Goal: Task Accomplishment & Management: Manage account settings

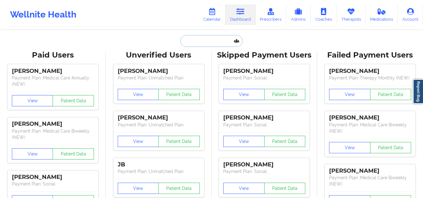
click at [212, 40] on input "text" at bounding box center [211, 41] width 62 height 12
paste input "Danielle Brandon"
type input "Danielle Brandon"
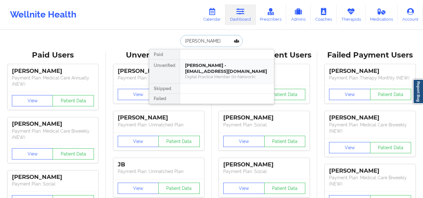
click at [237, 81] on div "Danielle Brandon - dbrandon212@gmail.com Digital Practice Member (In-Network)" at bounding box center [227, 71] width 94 height 24
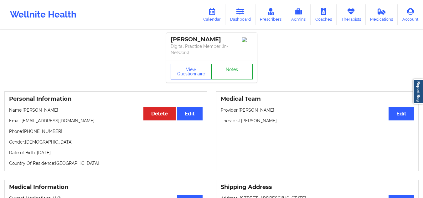
click at [244, 72] on link "Notes" at bounding box center [231, 72] width 41 height 16
click at [244, 12] on icon at bounding box center [240, 11] width 8 height 7
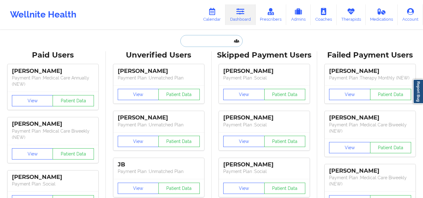
click at [213, 40] on input "text" at bounding box center [211, 41] width 62 height 12
paste input "Fernando Chavez"
type input "Fernando Chavez"
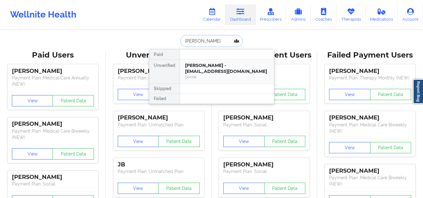
click at [210, 78] on div "Social" at bounding box center [227, 76] width 84 height 5
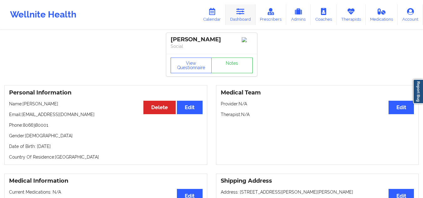
click at [237, 14] on link "Dashboard" at bounding box center [240, 14] width 30 height 21
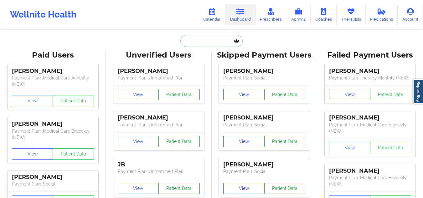
click at [195, 43] on input "text" at bounding box center [211, 41] width 62 height 12
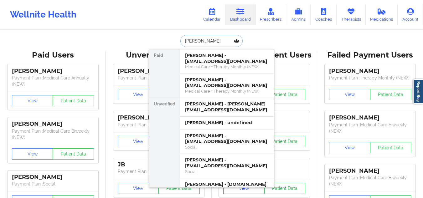
type input "joan martinez"
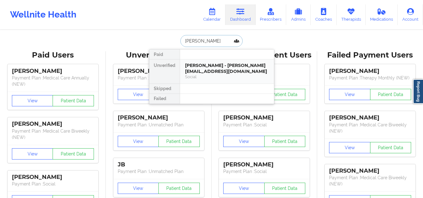
click at [232, 74] on div "Joan Martinez - joan.martinez498@gmail.com" at bounding box center [227, 69] width 84 height 12
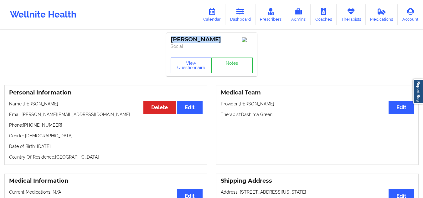
drag, startPoint x: 218, startPoint y: 41, endPoint x: 166, endPoint y: 37, distance: 52.4
click at [166, 37] on div "Joan Martinez Social" at bounding box center [211, 43] width 91 height 21
copy div "Joan Martinez"
drag, startPoint x: 57, startPoint y: 130, endPoint x: 28, endPoint y: 128, distance: 28.8
click at [28, 128] on p "Phone: +1434-260-0758" at bounding box center [105, 125] width 193 height 6
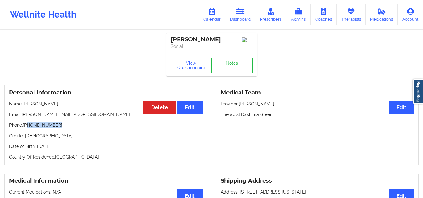
copy p "434-260-0758"
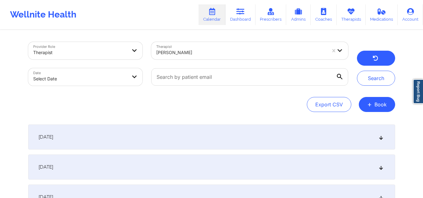
click at [373, 59] on icon "button" at bounding box center [375, 59] width 6 height 5
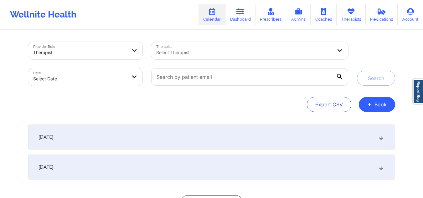
click at [194, 49] on div at bounding box center [244, 53] width 176 height 8
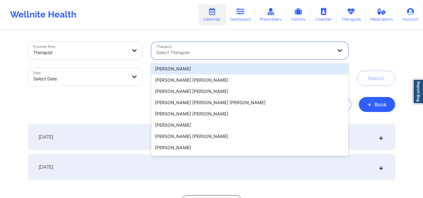
drag, startPoint x: 230, startPoint y: 0, endPoint x: 200, endPoint y: 53, distance: 60.4
click at [200, 53] on div at bounding box center [244, 53] width 176 height 8
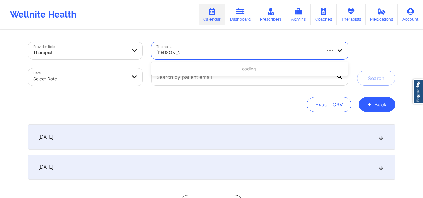
type input "melissa glenn"
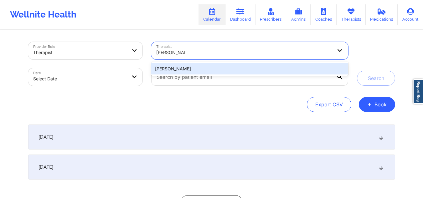
click at [202, 73] on div "[PERSON_NAME]" at bounding box center [249, 68] width 196 height 11
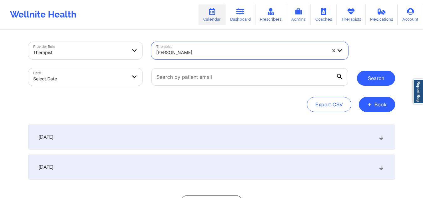
click at [377, 77] on button "Search" at bounding box center [376, 78] width 38 height 15
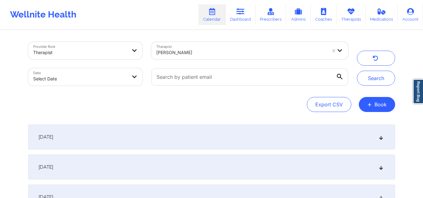
click at [376, 140] on div "September 29, 2025" at bounding box center [211, 137] width 367 height 25
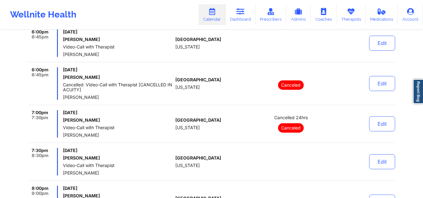
scroll to position [63, 0]
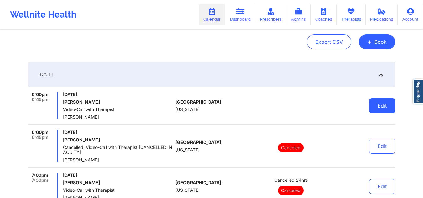
click at [388, 99] on button "Edit" at bounding box center [382, 105] width 26 height 15
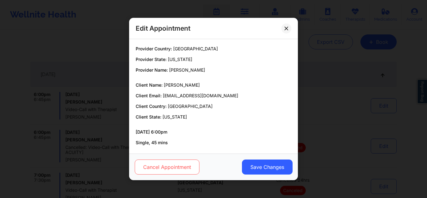
click at [188, 166] on button "Cancel Appointment" at bounding box center [167, 167] width 65 height 15
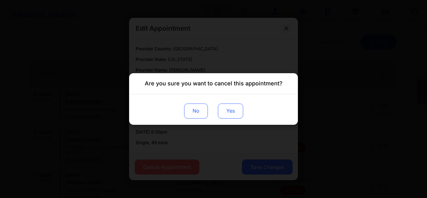
click at [224, 113] on button "Yes" at bounding box center [230, 111] width 25 height 15
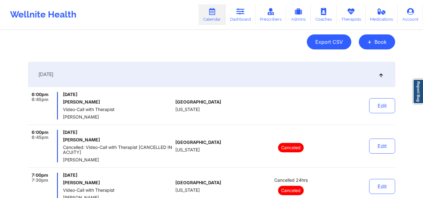
scroll to position [0, 0]
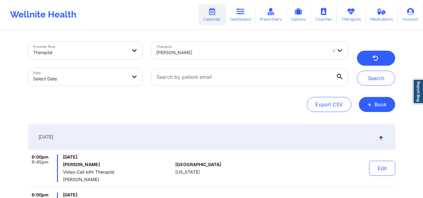
click at [368, 56] on button "button" at bounding box center [376, 58] width 38 height 15
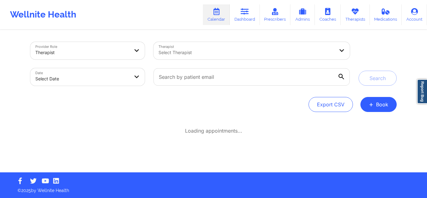
click at [272, 53] on div at bounding box center [247, 53] width 176 height 8
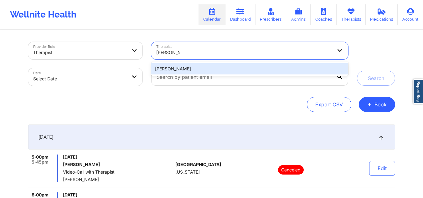
type input "melissa glenn"
click at [267, 65] on div "Melissa Glenn" at bounding box center [249, 68] width 196 height 11
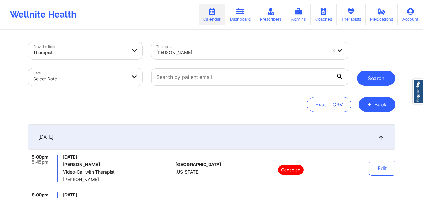
click at [393, 81] on button "Search" at bounding box center [376, 78] width 38 height 15
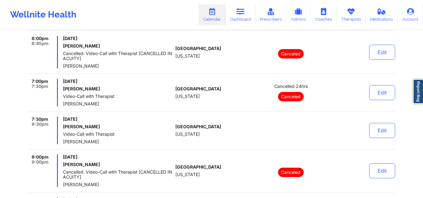
scroll to position [63, 0]
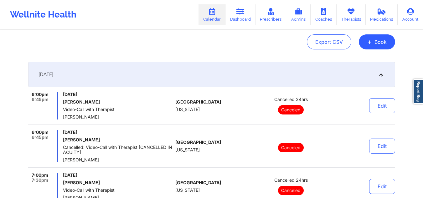
click at [386, 76] on div "[DATE]" at bounding box center [211, 74] width 367 height 25
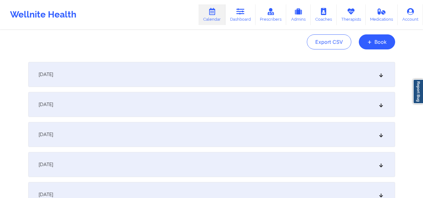
scroll to position [0, 0]
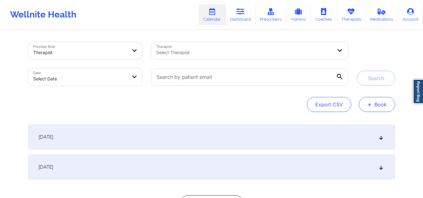
click at [377, 104] on button "+ Book" at bounding box center [377, 104] width 36 height 15
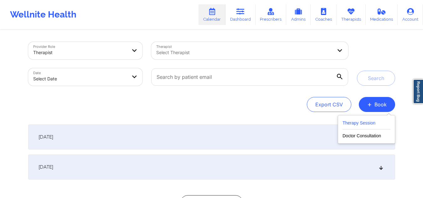
click at [347, 120] on button "Therapy Session" at bounding box center [366, 124] width 48 height 10
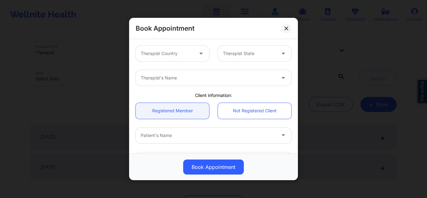
click at [173, 52] on div at bounding box center [167, 54] width 53 height 8
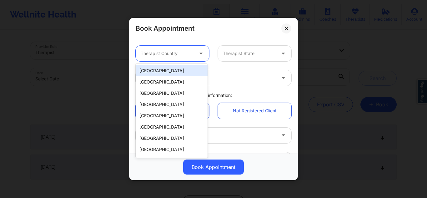
click at [167, 73] on div "[GEOGRAPHIC_DATA]" at bounding box center [172, 70] width 72 height 11
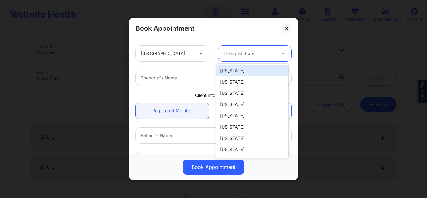
click at [262, 53] on div at bounding box center [249, 54] width 53 height 8
type input "ny"
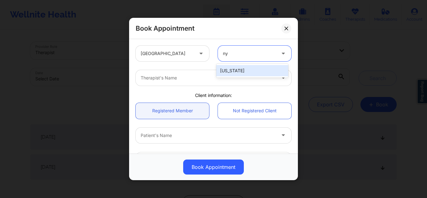
click at [258, 71] on div "[US_STATE]" at bounding box center [253, 70] width 72 height 11
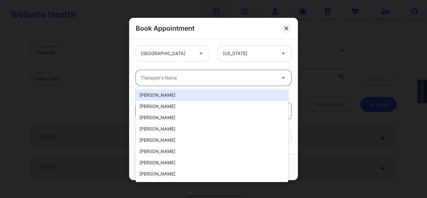
click at [241, 82] on div "Therapist's Name" at bounding box center [206, 78] width 141 height 16
paste input "[PERSON_NAME]"
type input "[PERSON_NAME]"
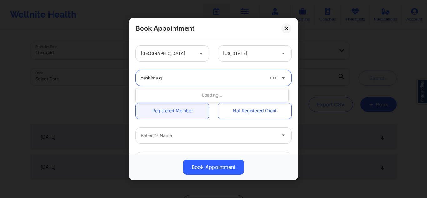
type input "dashima gr"
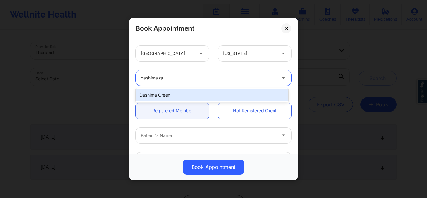
click at [198, 97] on div "Dashima Green" at bounding box center [212, 94] width 153 height 11
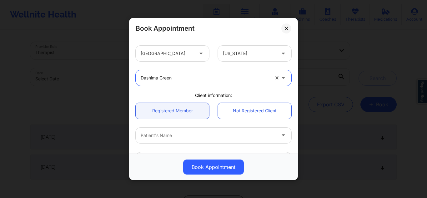
click at [196, 137] on div at bounding box center [208, 136] width 135 height 8
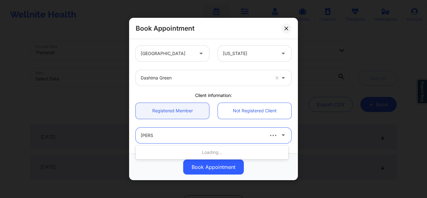
type input "Joan ma"
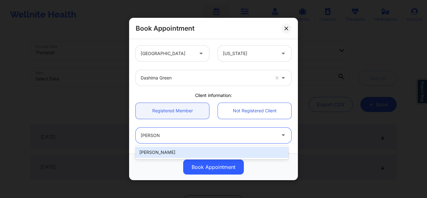
click at [173, 147] on div "[PERSON_NAME]" at bounding box center [212, 152] width 153 height 11
type input "[PERSON_NAME][EMAIL_ADDRESS][DOMAIN_NAME]"
type input "[PHONE_NUMBER]"
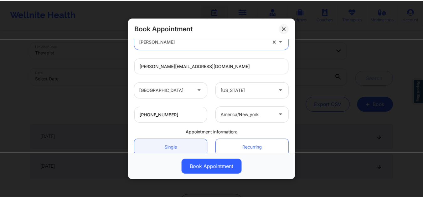
scroll to position [151, 0]
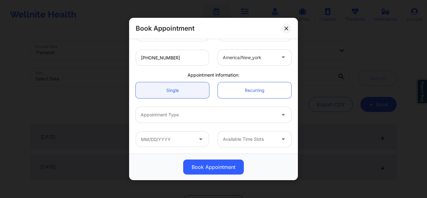
click at [226, 112] on div at bounding box center [208, 115] width 135 height 8
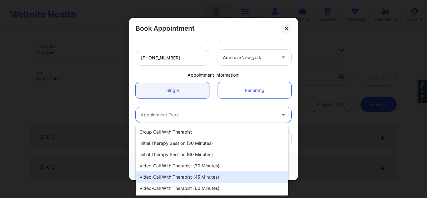
click at [201, 177] on div "Video-Call with Therapist (45 minutes)" at bounding box center [212, 176] width 153 height 11
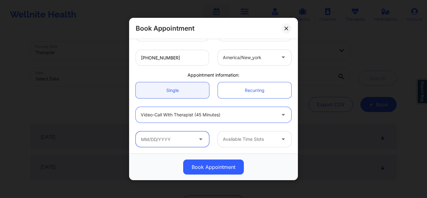
click at [170, 142] on input "text" at bounding box center [173, 139] width 74 height 16
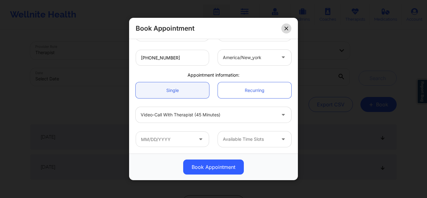
click at [286, 28] on icon at bounding box center [287, 28] width 4 height 4
